Goal: Transaction & Acquisition: Purchase product/service

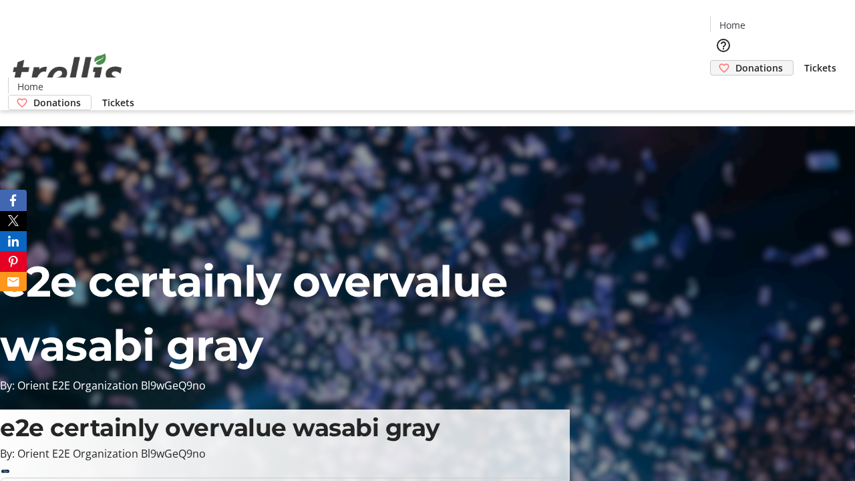
click at [736, 61] on span "Donations" at bounding box center [759, 68] width 47 height 14
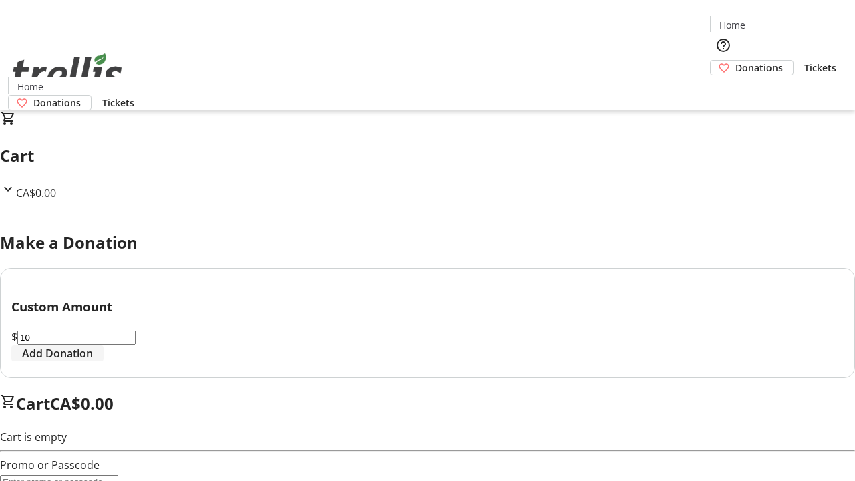
click at [93, 362] on span "Add Donation" at bounding box center [57, 353] width 71 height 16
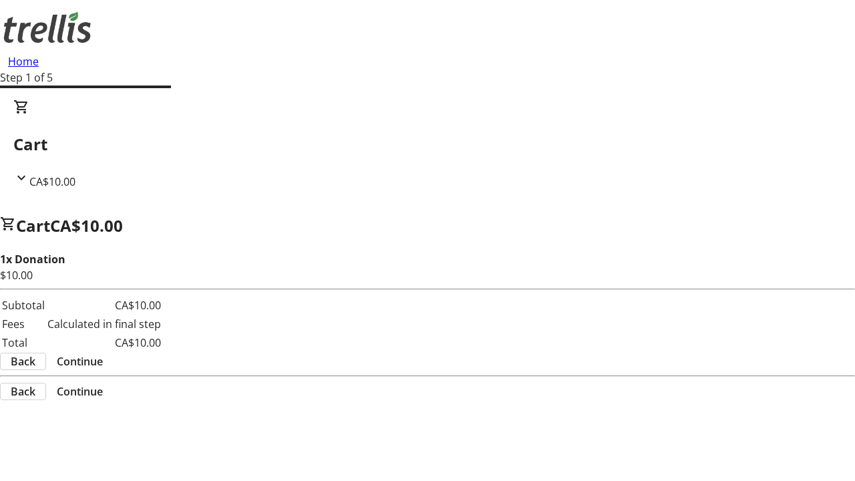
select select "CA"
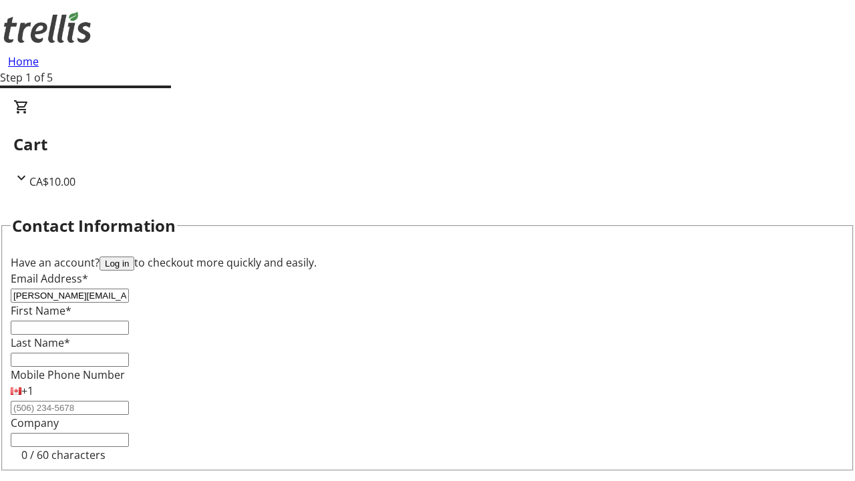
type input "[PERSON_NAME][EMAIL_ADDRESS][DOMAIN_NAME]"
type input "[PERSON_NAME]"
type input "Beer"
type input "[STREET_ADDRESS][PERSON_NAME]"
type input "Kelowna"
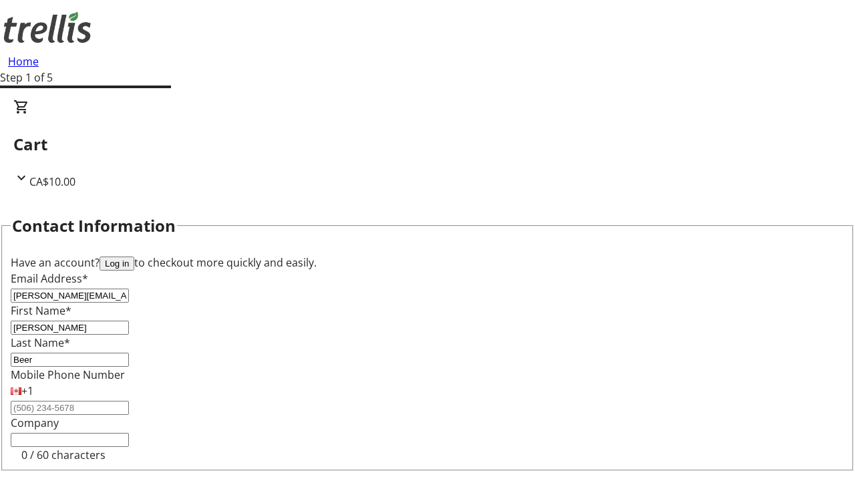
select select "BC"
type input "Kelowna"
type input "V1Y 0C2"
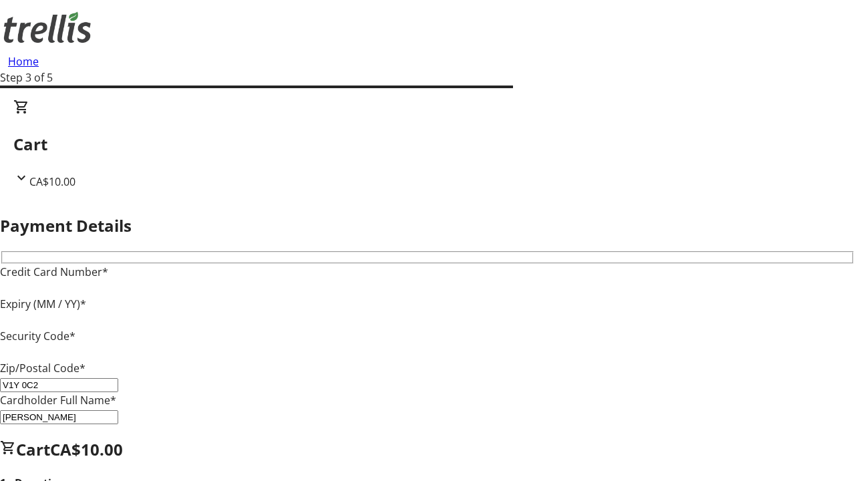
type input "V1Y 0C2"
